Goal: Information Seeking & Learning: Understand process/instructions

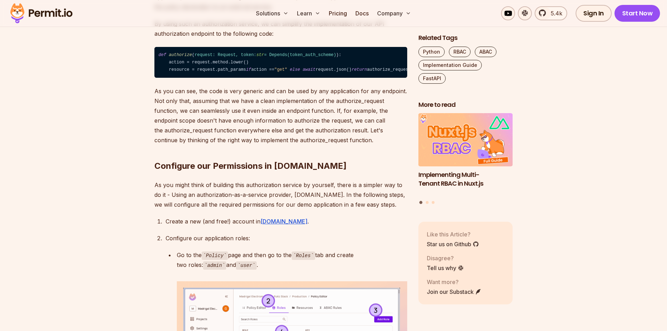
drag, startPoint x: 209, startPoint y: 187, endPoint x: 220, endPoint y: 183, distance: 12.2
click at [209, 145] on p "As you can see, the code is very generic and can be used by any application for…" at bounding box center [280, 115] width 253 height 59
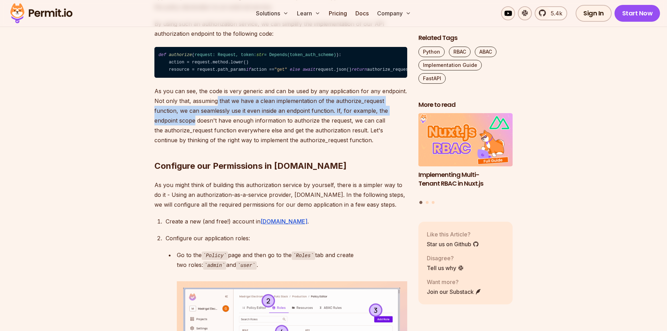
drag, startPoint x: 217, startPoint y: 163, endPoint x: 405, endPoint y: 179, distance: 188.2
click at [405, 145] on p "As you can see, the code is very generic and can be used by any application for…" at bounding box center [280, 115] width 253 height 59
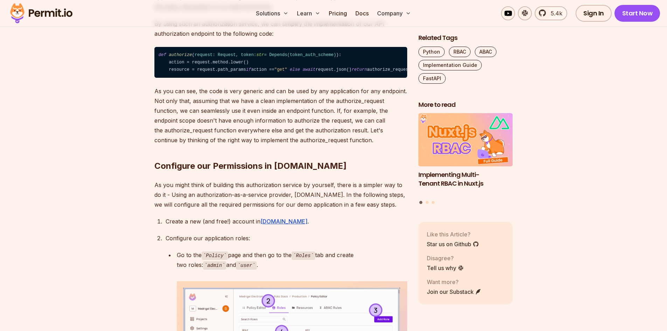
click at [347, 145] on p "As you can see, the code is very generic and can be used by any application for…" at bounding box center [280, 115] width 253 height 59
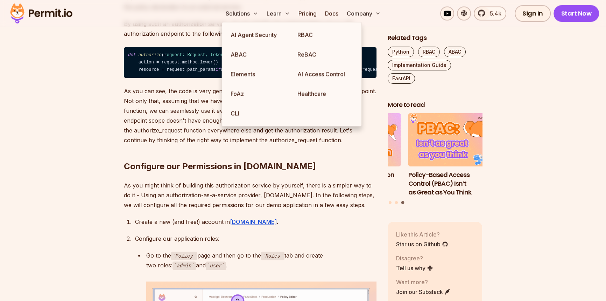
click at [181, 145] on p "As you can see, the code is very generic and can be used by any application for…" at bounding box center [250, 115] width 253 height 59
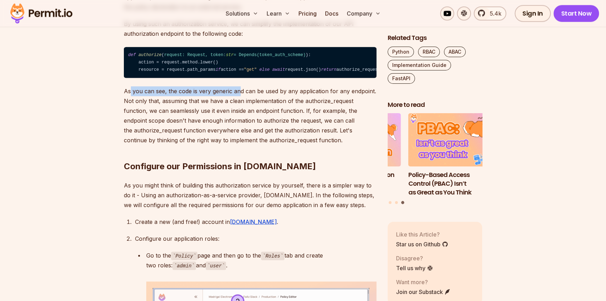
drag, startPoint x: 131, startPoint y: 152, endPoint x: 245, endPoint y: 154, distance: 114.5
click at [245, 145] on p "As you can see, the code is very generic and can be used by any application for…" at bounding box center [250, 115] width 253 height 59
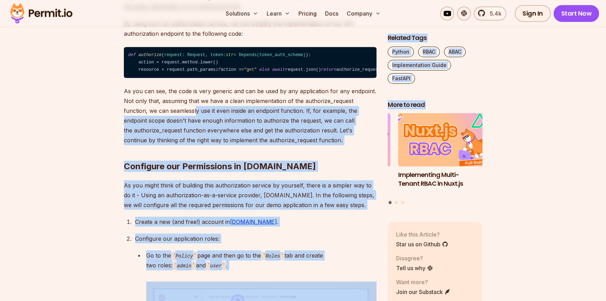
drag, startPoint x: 220, startPoint y: 165, endPoint x: 398, endPoint y: 165, distance: 178.2
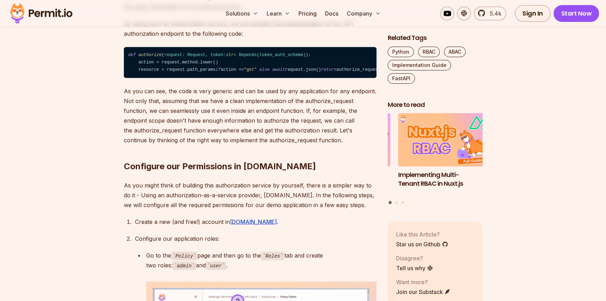
drag, startPoint x: 323, startPoint y: 167, endPoint x: 330, endPoint y: 161, distance: 9.0
click at [323, 145] on p "As you can see, the code is very generic and can be used by any application for…" at bounding box center [250, 115] width 253 height 59
drag, startPoint x: 340, startPoint y: 160, endPoint x: 347, endPoint y: 164, distance: 8.2
click at [346, 145] on p "As you can see, the code is very generic and can be used by any application for…" at bounding box center [250, 115] width 253 height 59
drag, startPoint x: 140, startPoint y: 178, endPoint x: 223, endPoint y: 174, distance: 83.4
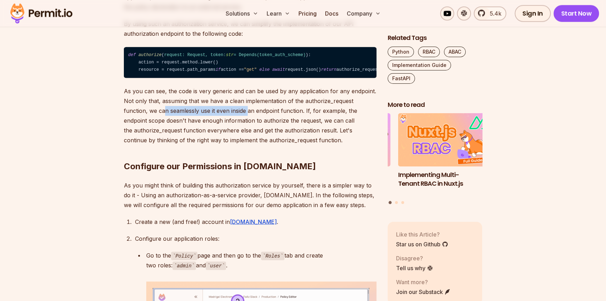
click at [223, 145] on p "As you can see, the code is very generic and can be used by any application for…" at bounding box center [250, 115] width 253 height 59
drag, startPoint x: 245, startPoint y: 172, endPoint x: 292, endPoint y: 169, distance: 47.0
click at [292, 145] on p "As you can see, the code is very generic and can be used by any application for…" at bounding box center [250, 115] width 253 height 59
click at [299, 145] on p "As you can see, the code is very generic and can be used by any application for…" at bounding box center [250, 115] width 253 height 59
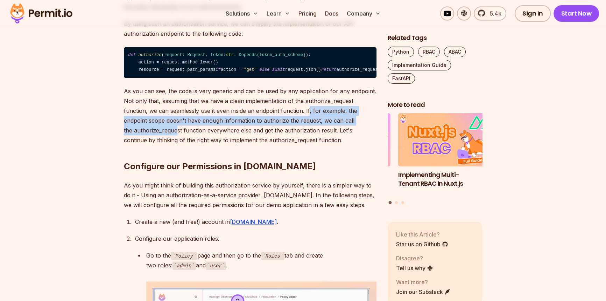
drag, startPoint x: 284, startPoint y: 173, endPoint x: 362, endPoint y: 184, distance: 79.5
click at [362, 145] on p "As you can see, the code is very generic and can be used by any application for…" at bounding box center [250, 115] width 253 height 59
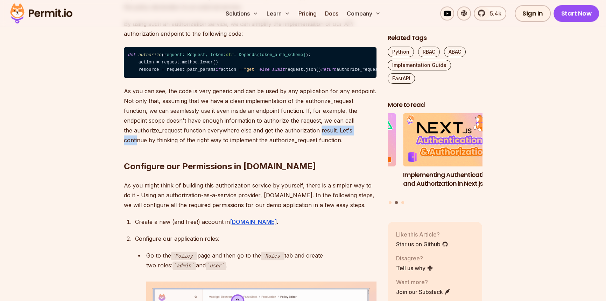
drag, startPoint x: 260, startPoint y: 190, endPoint x: 309, endPoint y: 199, distance: 49.7
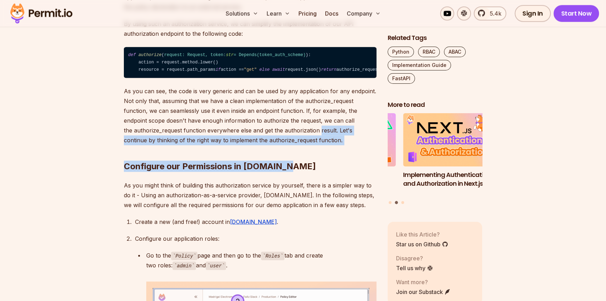
click at [309, 172] on h2 "Configure our Permissions in [DOMAIN_NAME]" at bounding box center [250, 151] width 253 height 39
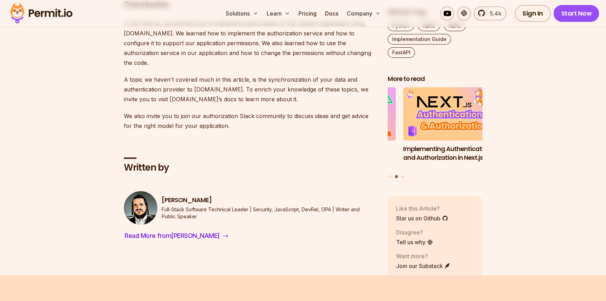
scroll to position [4559, 0]
